Goal: Find contact information: Obtain details needed to contact an individual or organization

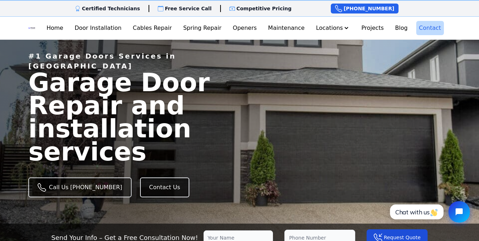
click at [419, 27] on link "Contact" at bounding box center [430, 28] width 28 height 14
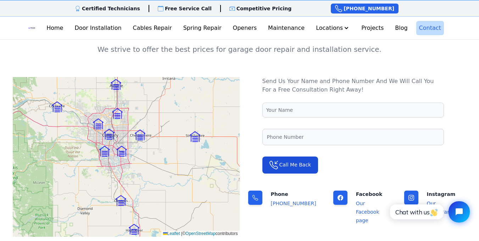
drag, startPoint x: 307, startPoint y: 205, endPoint x: 271, endPoint y: 204, distance: 36.5
click at [271, 204] on div "Phone (403) 389-8493" at bounding box center [282, 207] width 85 height 34
copy link "[PHONE_NUMBER]"
click at [356, 207] on p "Our Facebook page" at bounding box center [371, 212] width 31 height 26
click at [356, 203] on link "Our Facebook page" at bounding box center [367, 211] width 23 height 23
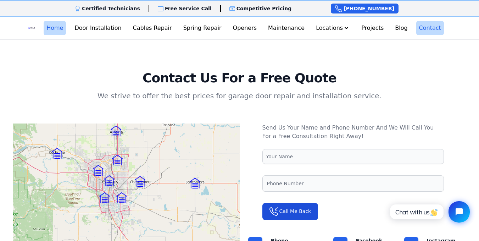
click at [66, 28] on link "Home" at bounding box center [55, 28] width 22 height 14
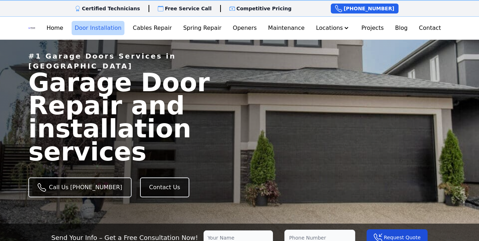
click at [95, 30] on link "Door Installation" at bounding box center [98, 28] width 52 height 14
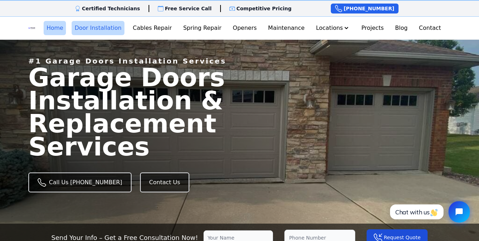
click at [66, 33] on link "Home" at bounding box center [55, 28] width 22 height 14
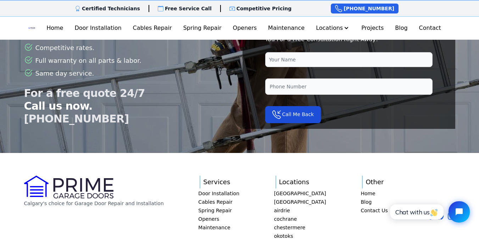
scroll to position [1869, 0]
